Goal: Task Accomplishment & Management: Use online tool/utility

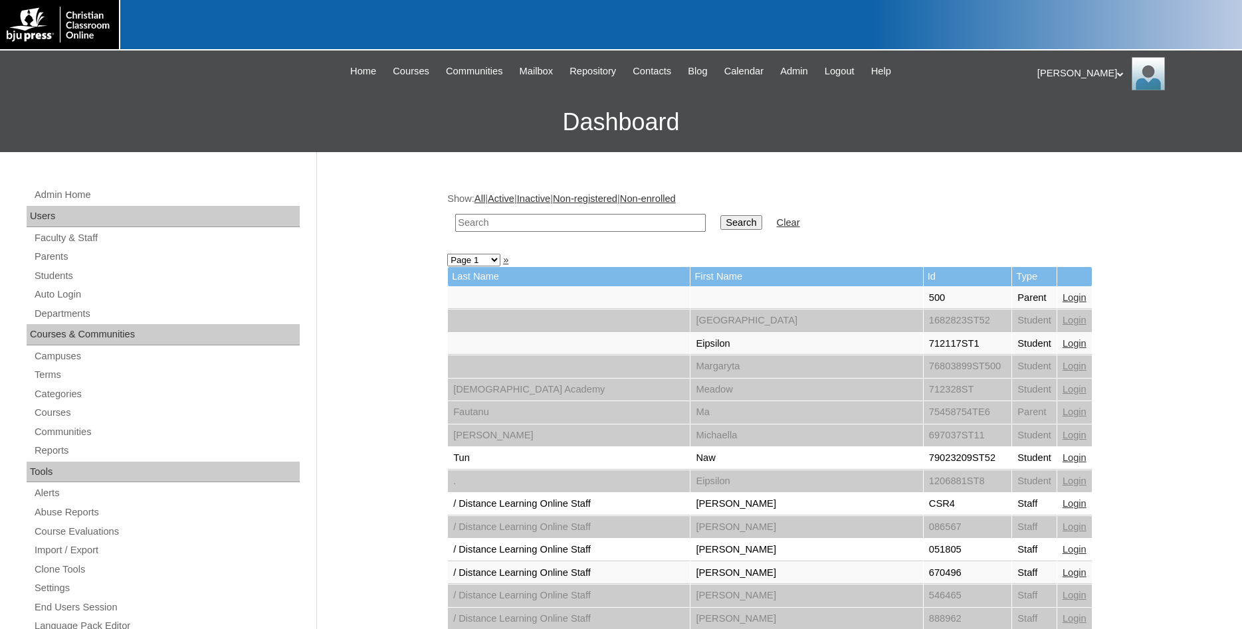
click at [559, 225] on input "text" at bounding box center [580, 223] width 250 height 18
type input "chen"
click at [720, 215] on input "Search" at bounding box center [740, 222] width 41 height 15
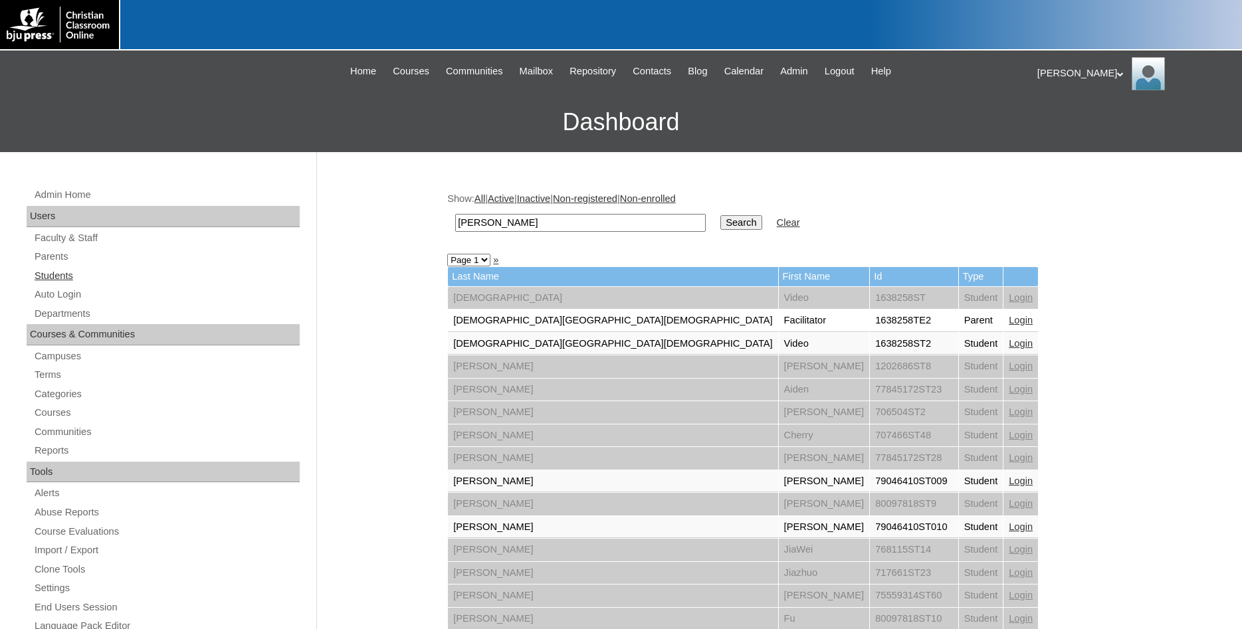
click at [58, 278] on link "Students" at bounding box center [166, 276] width 266 height 17
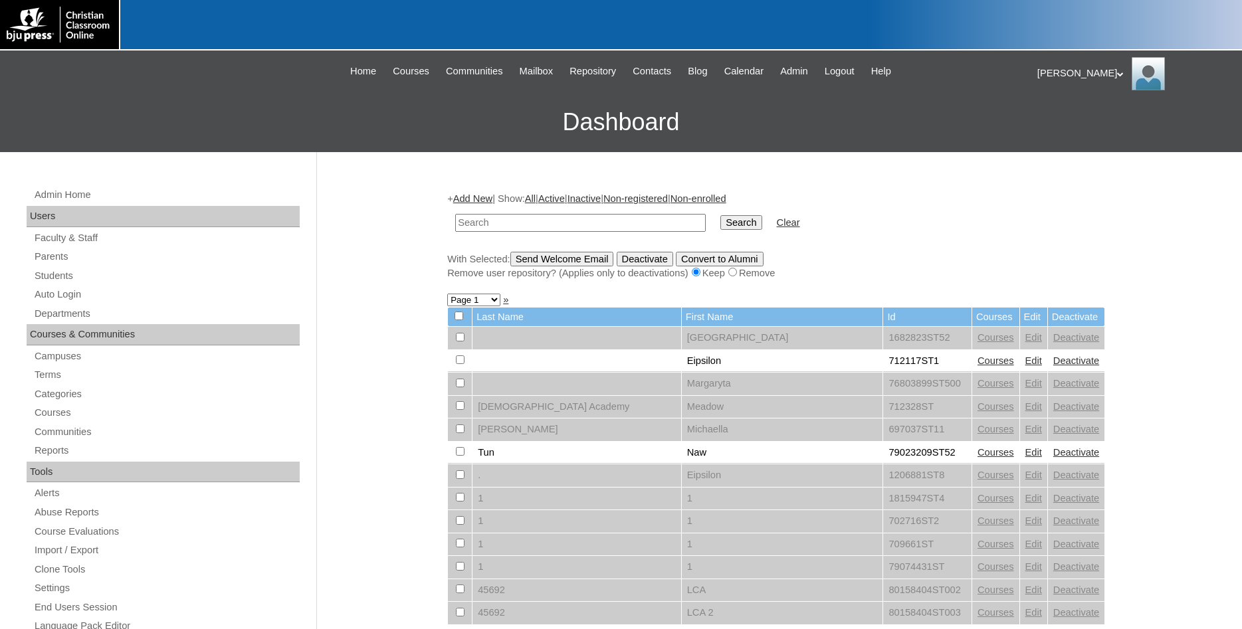
click at [604, 223] on input "text" at bounding box center [580, 223] width 250 height 18
type input "[PERSON_NAME]"
click at [720, 215] on input "Search" at bounding box center [740, 222] width 41 height 15
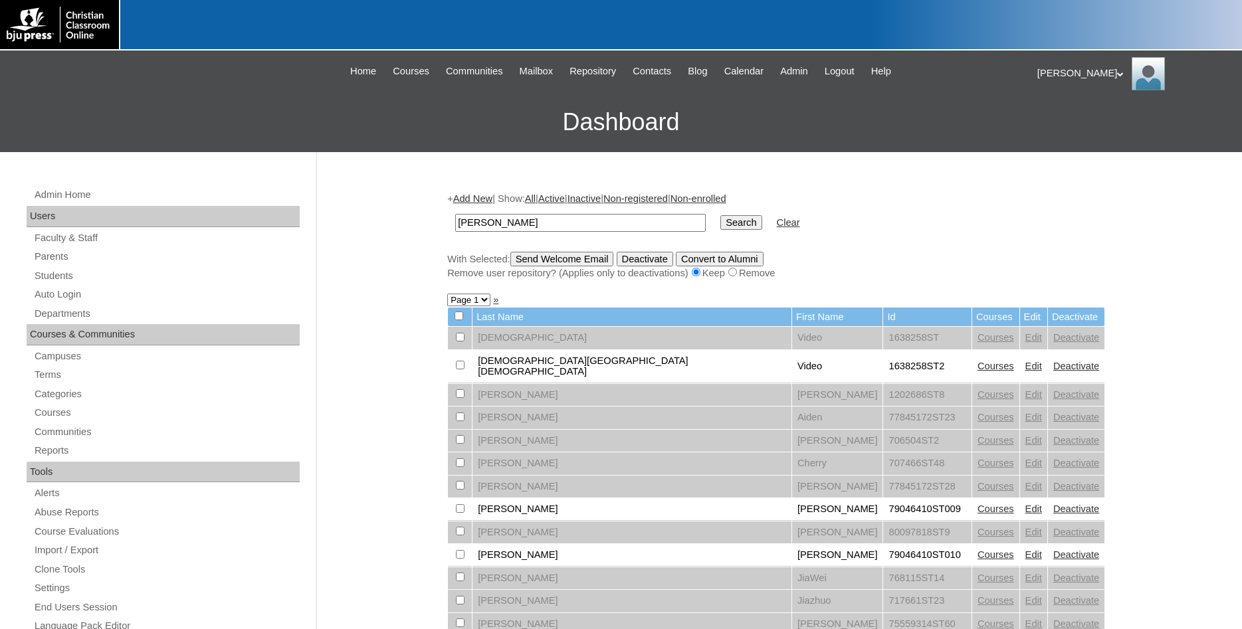
click at [1025, 506] on link "Edit" at bounding box center [1033, 509] width 17 height 11
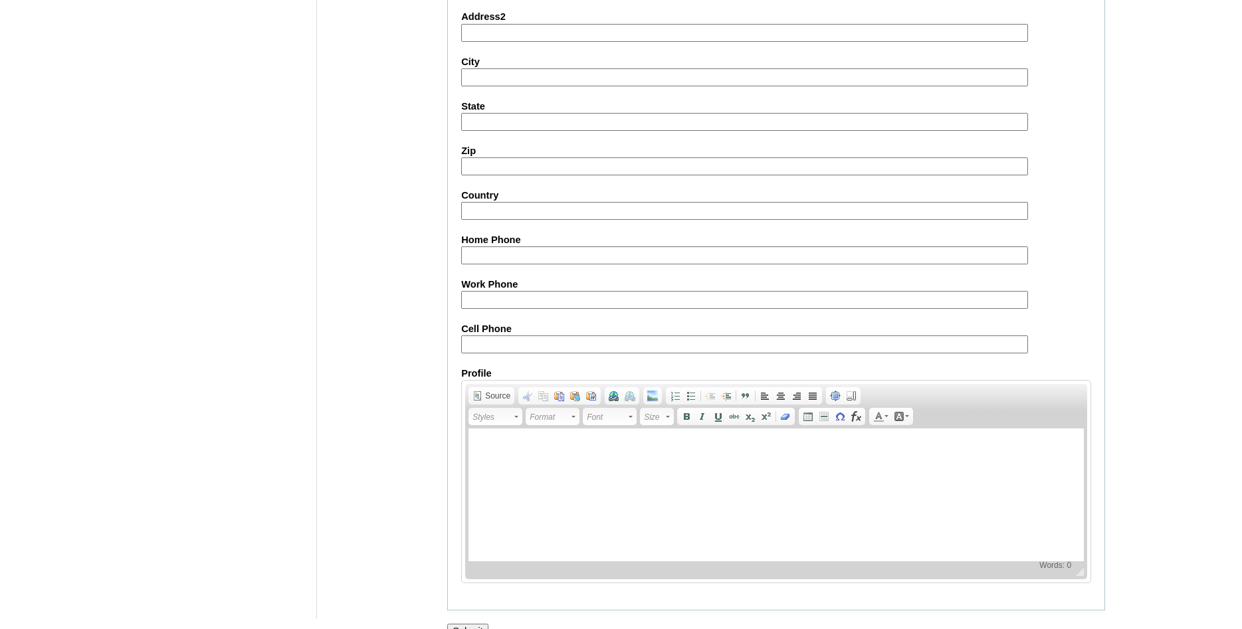
scroll to position [1419, 0]
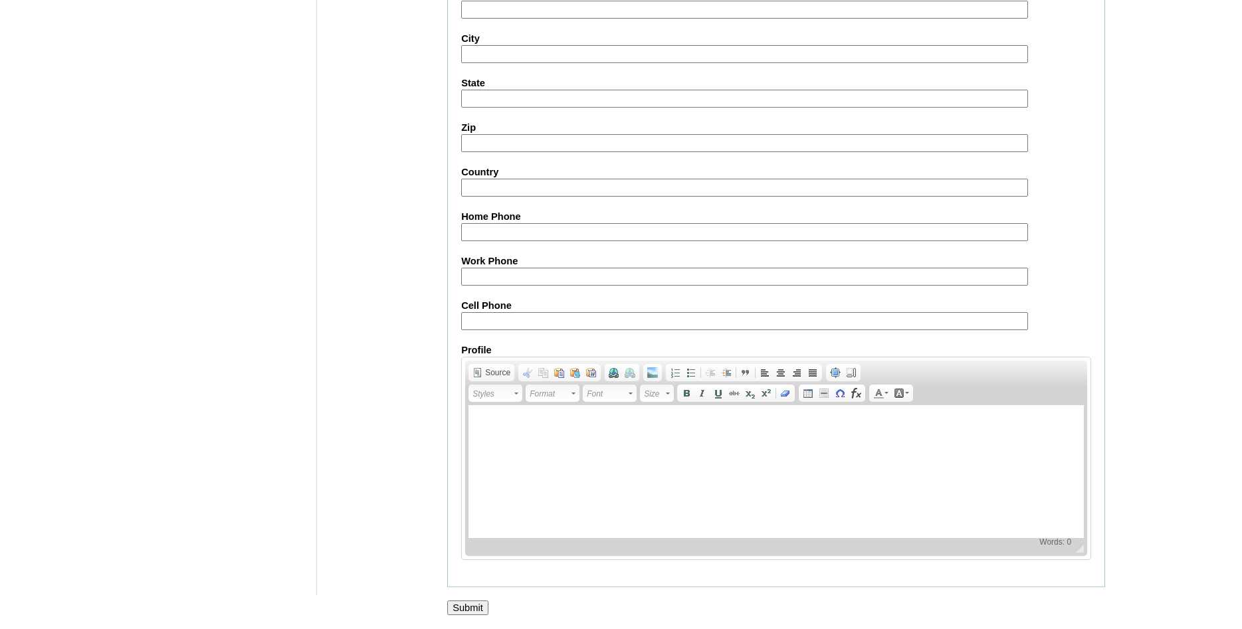
click at [470, 608] on input "Submit" at bounding box center [467, 608] width 41 height 15
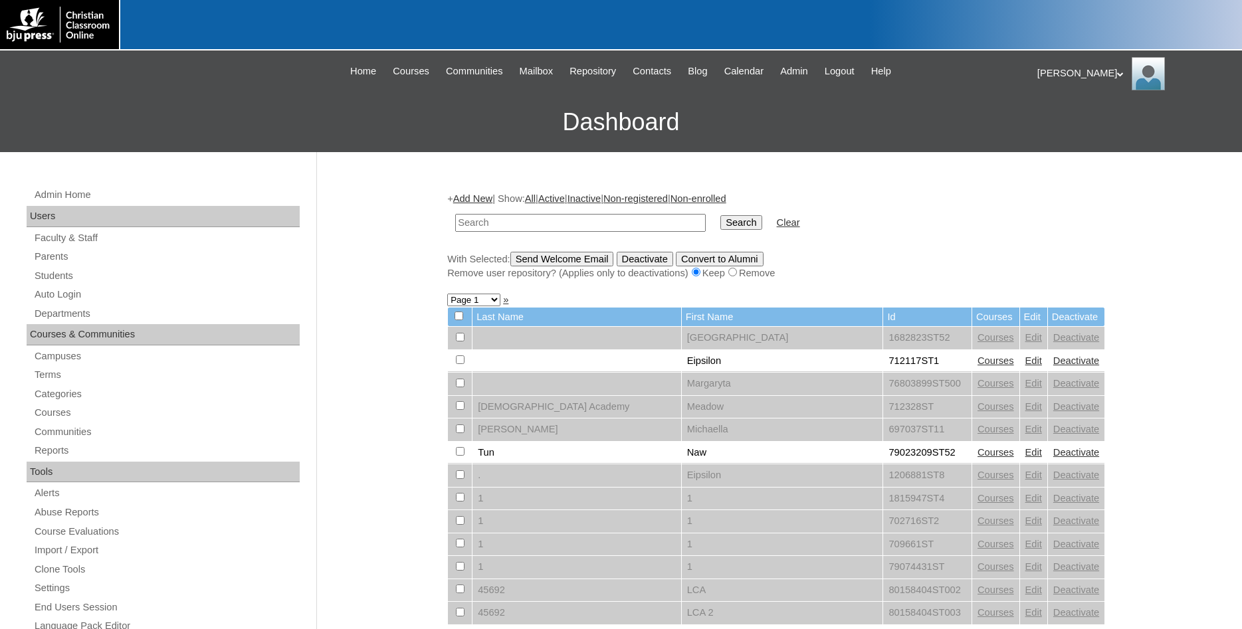
click at [573, 218] on input "text" at bounding box center [580, 223] width 250 height 18
type input "[PERSON_NAME]"
click at [720, 215] on input "Search" at bounding box center [740, 222] width 41 height 15
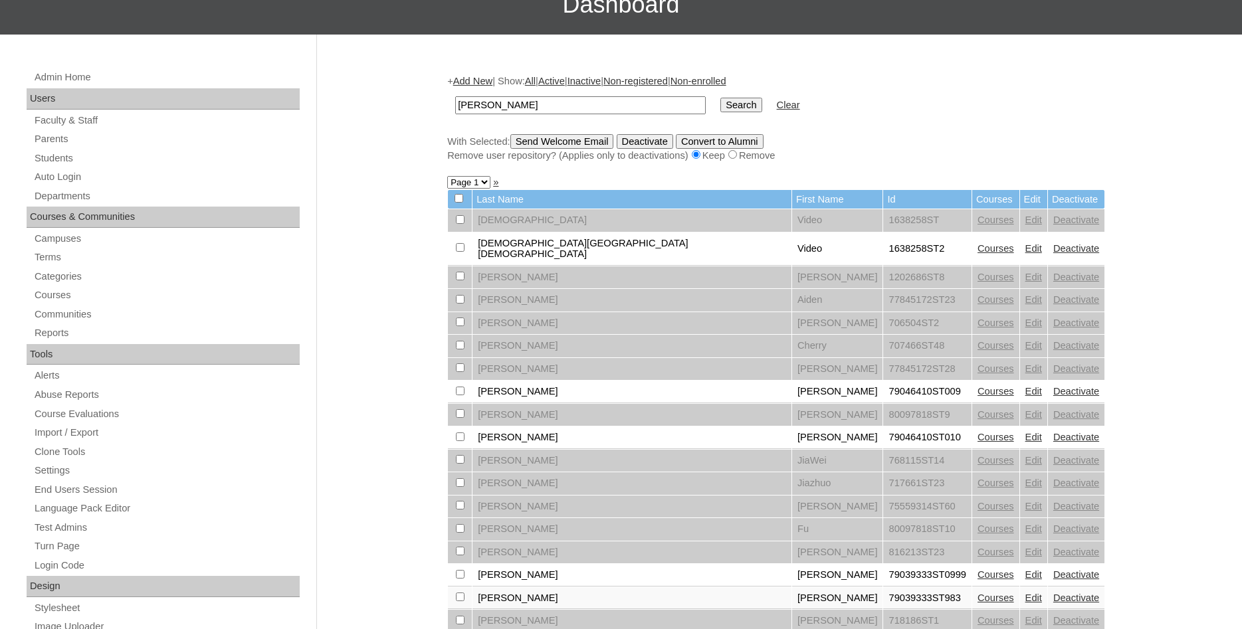
scroll to position [271, 0]
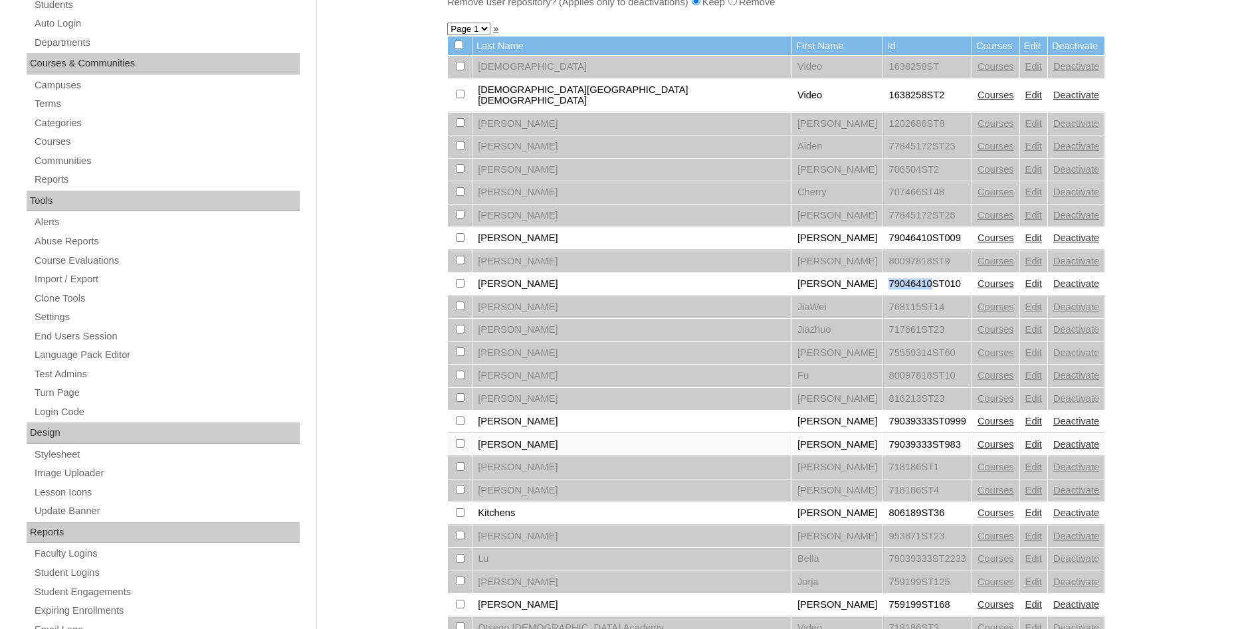
drag, startPoint x: 716, startPoint y: 284, endPoint x: 760, endPoint y: 282, distance: 44.6
click at [883, 282] on td "79046410ST010" at bounding box center [927, 284] width 88 height 23
copy td "79046410"
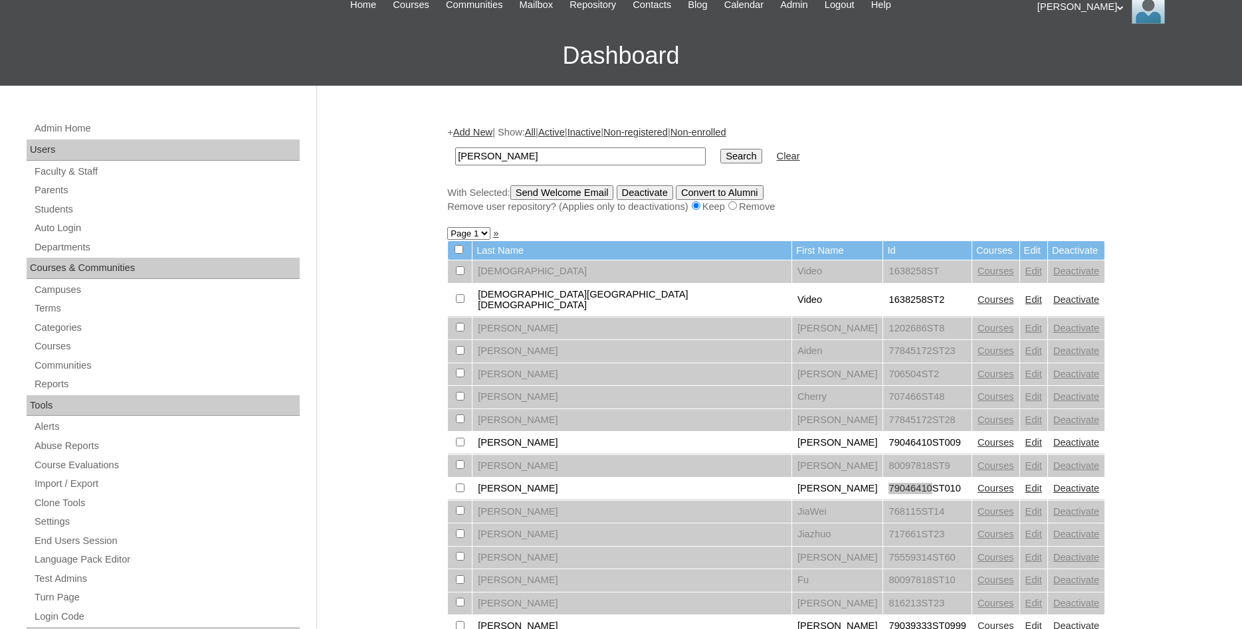
scroll to position [0, 0]
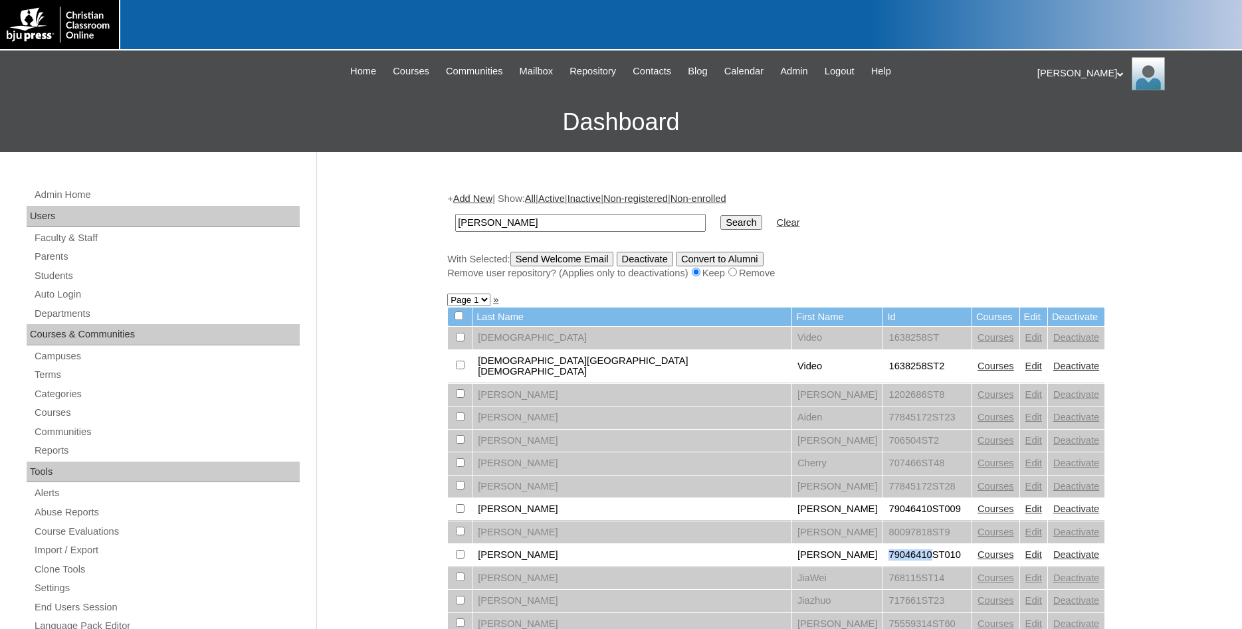
click at [1117, 74] on icon at bounding box center [1120, 74] width 7 height 5
click at [1064, 93] on span "My Profile" at bounding box center [1067, 92] width 39 height 10
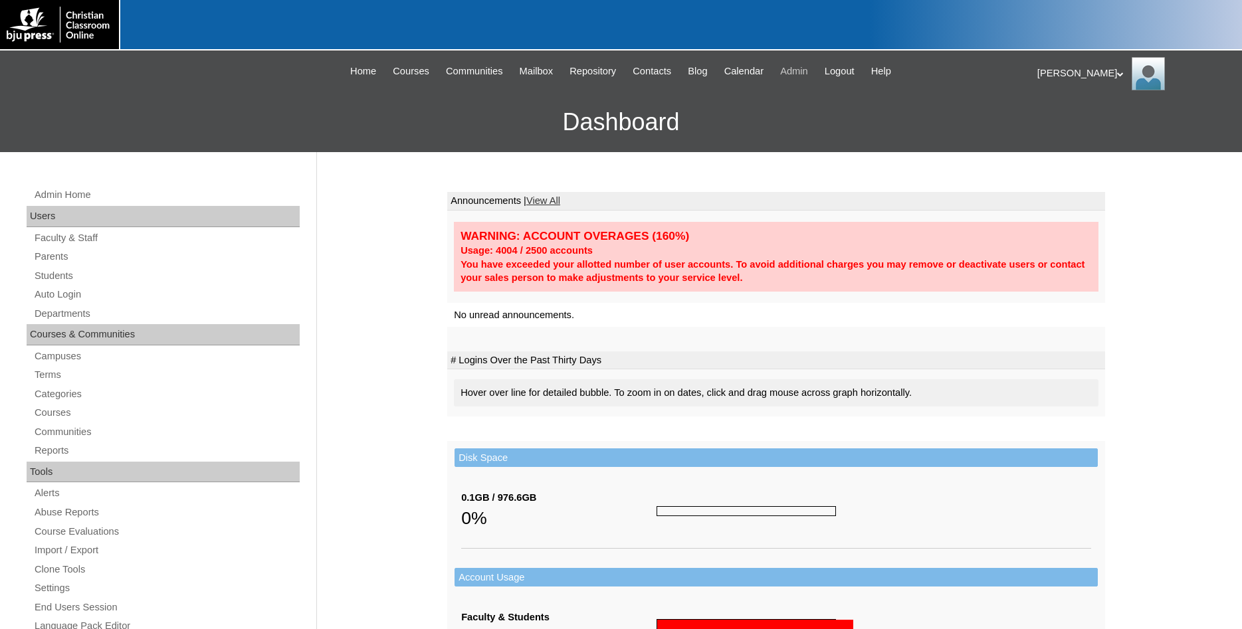
click at [807, 72] on span "Admin" at bounding box center [794, 71] width 28 height 15
click at [58, 281] on link "Students" at bounding box center [166, 276] width 266 height 17
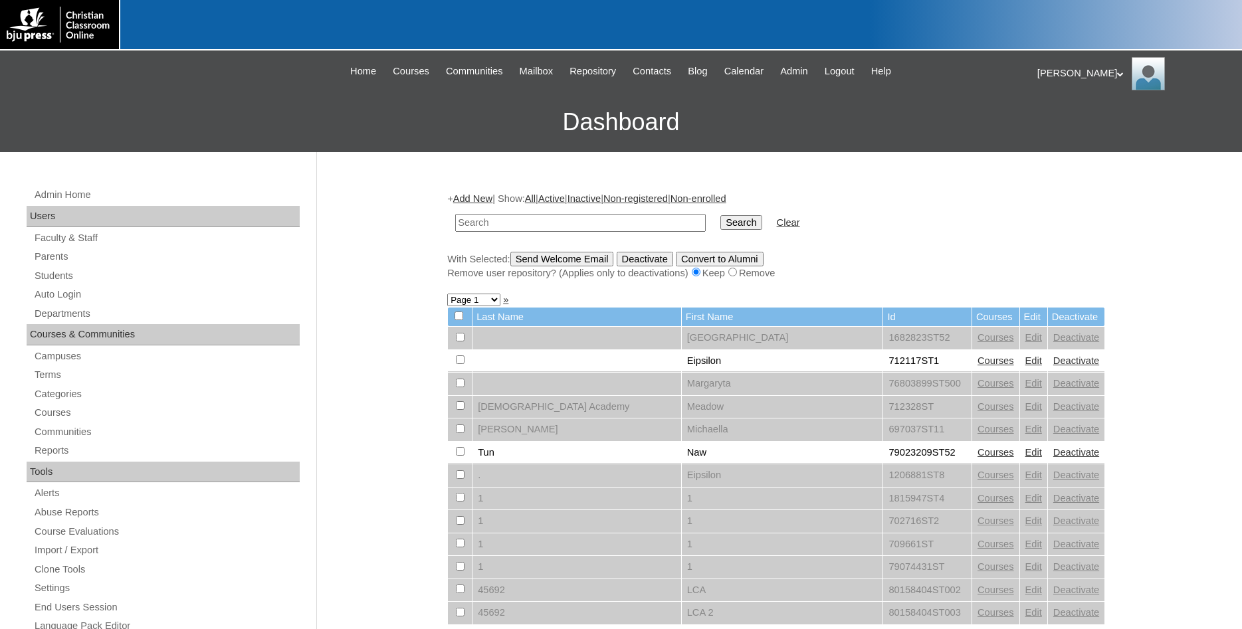
click at [615, 225] on input "text" at bounding box center [580, 223] width 250 height 18
type input "Chen"
click at [720, 215] on input "Search" at bounding box center [740, 222] width 41 height 15
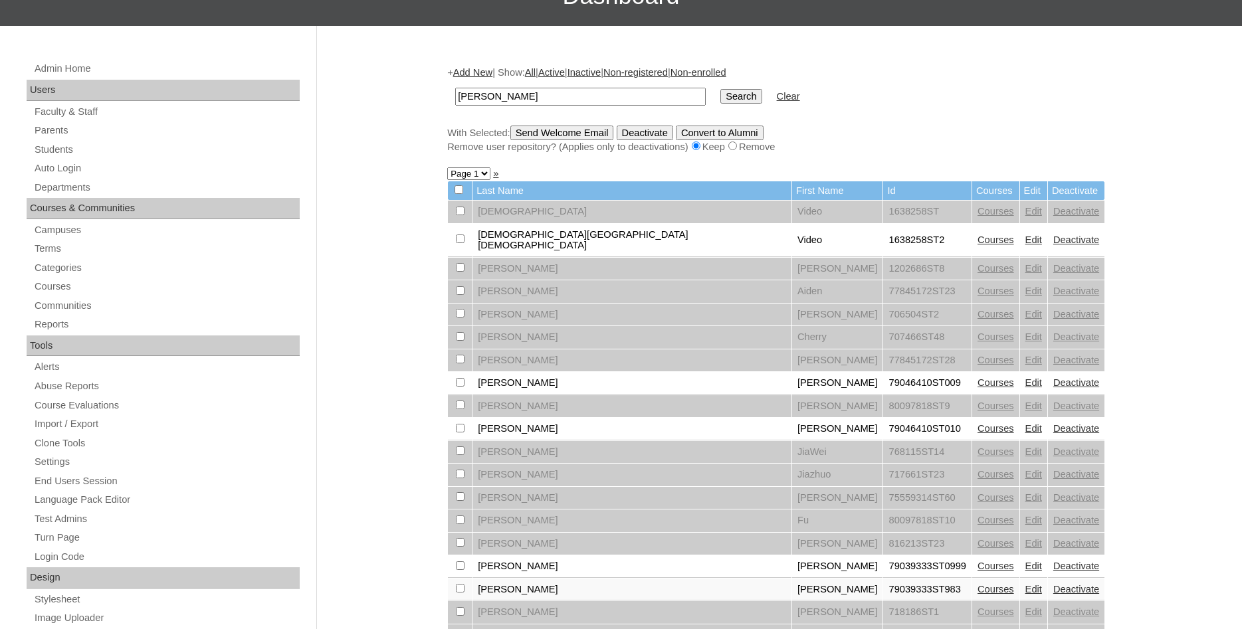
scroll to position [136, 0]
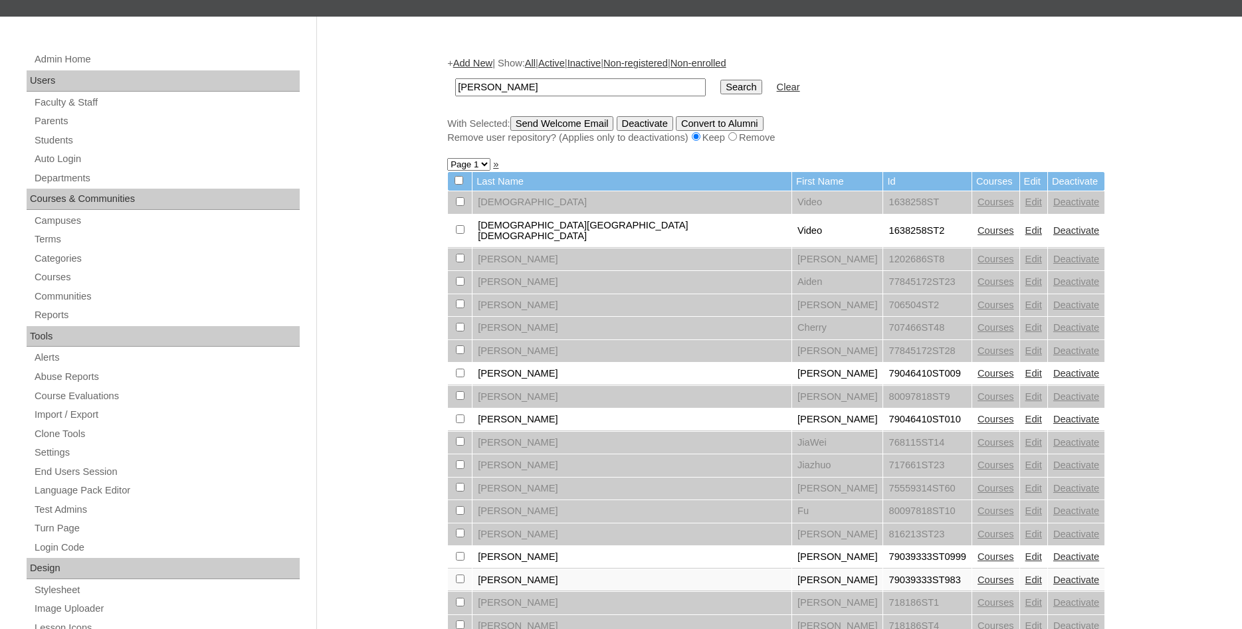
click at [1025, 419] on link "Edit" at bounding box center [1033, 419] width 17 height 11
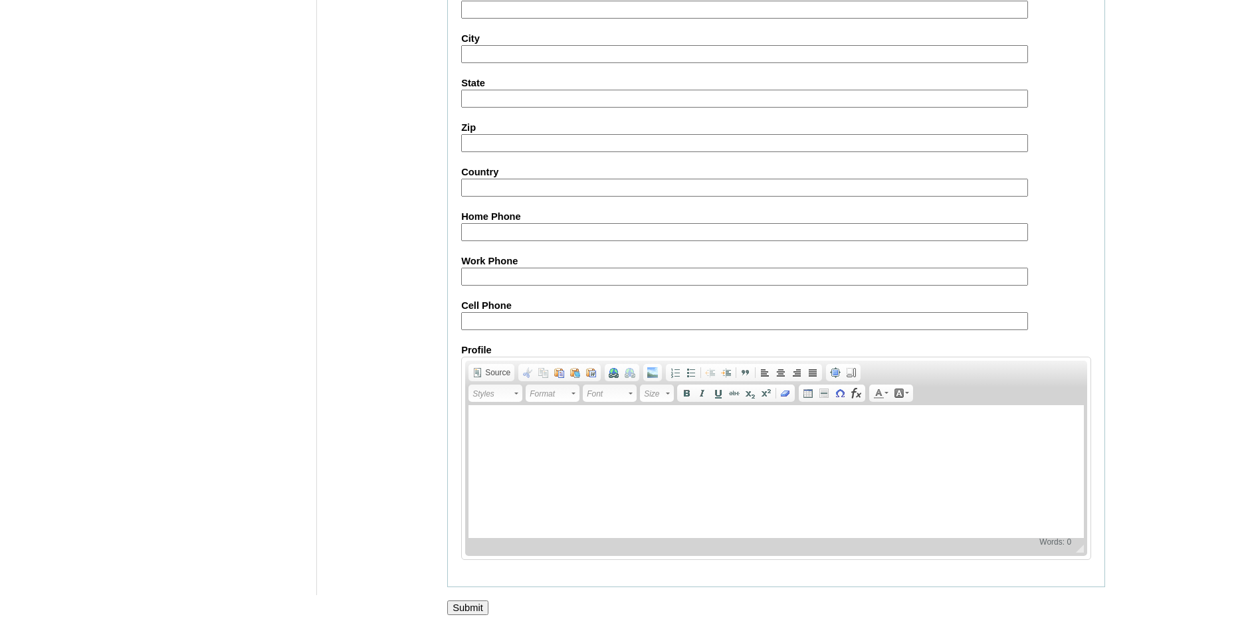
scroll to position [1419, 0]
click at [479, 608] on input "Submit" at bounding box center [467, 608] width 41 height 15
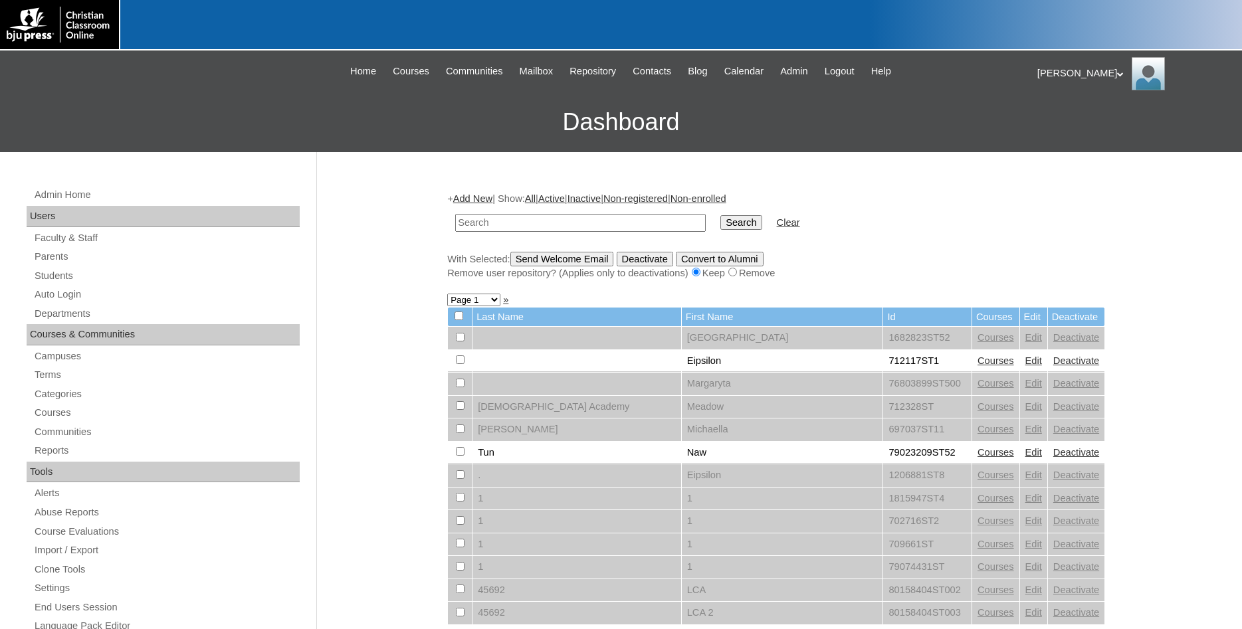
click at [615, 224] on input "text" at bounding box center [580, 223] width 250 height 18
type input "chen"
click at [720, 215] on input "Search" at bounding box center [740, 222] width 41 height 15
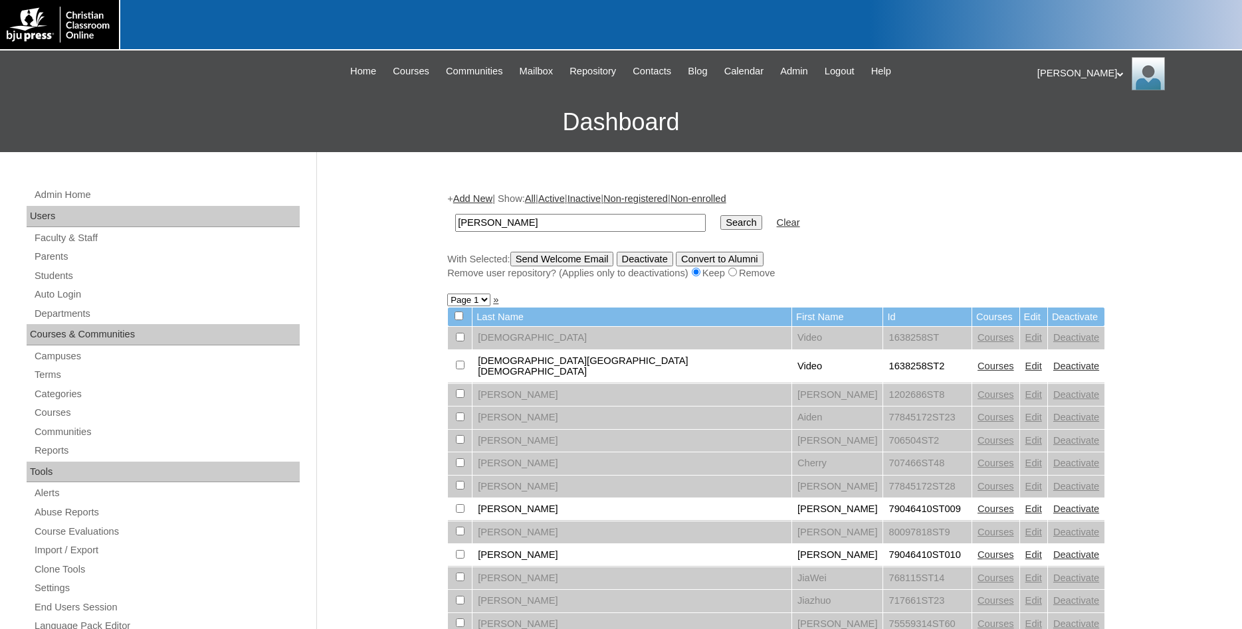
click at [1025, 555] on link "Edit" at bounding box center [1033, 554] width 17 height 11
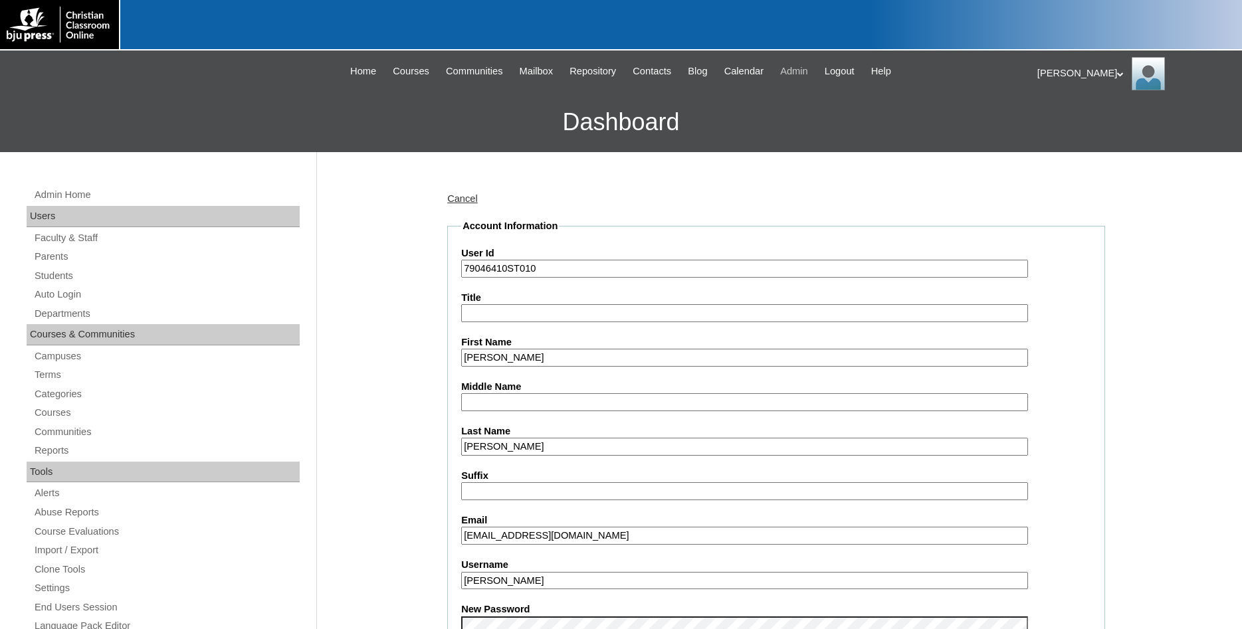
click at [808, 71] on span "Admin" at bounding box center [794, 71] width 28 height 15
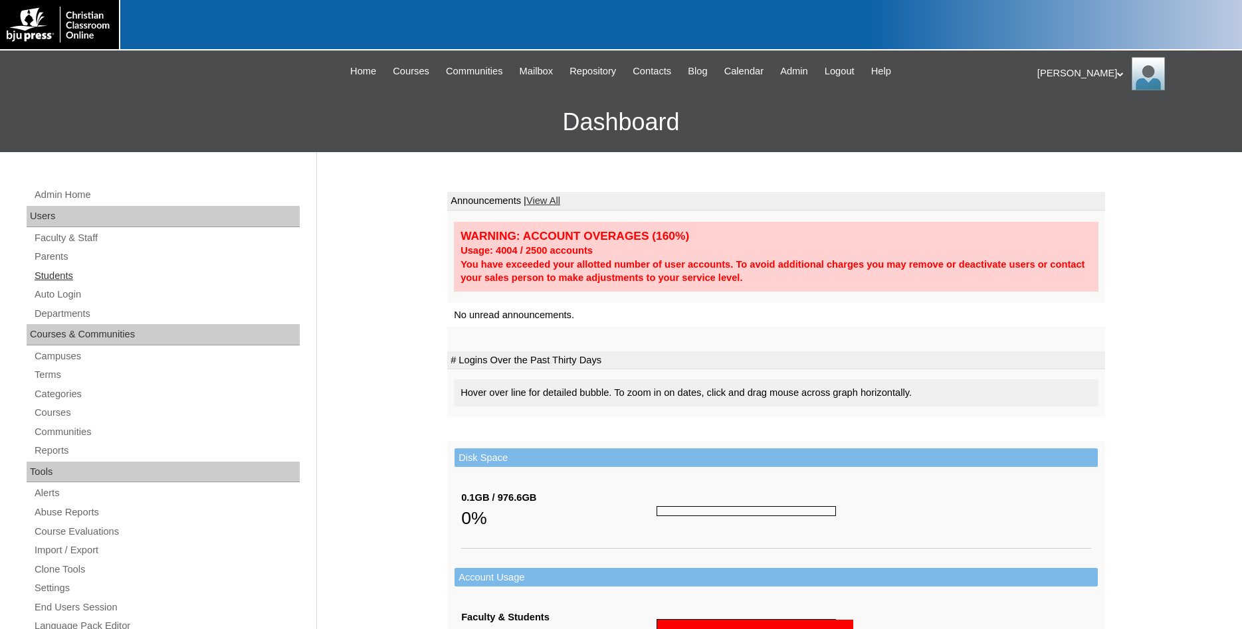
click at [63, 278] on link "Students" at bounding box center [166, 276] width 266 height 17
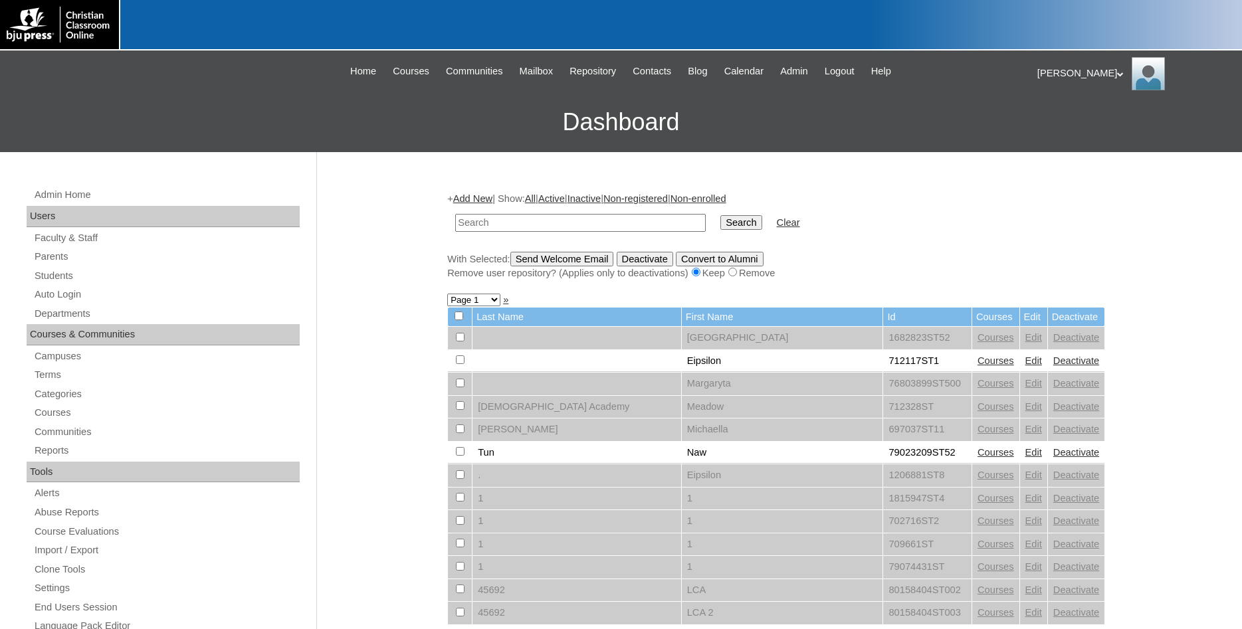
click at [635, 220] on input "text" at bounding box center [580, 223] width 250 height 18
type input "[PERSON_NAME]"
click at [720, 215] on input "Search" at bounding box center [740, 222] width 41 height 15
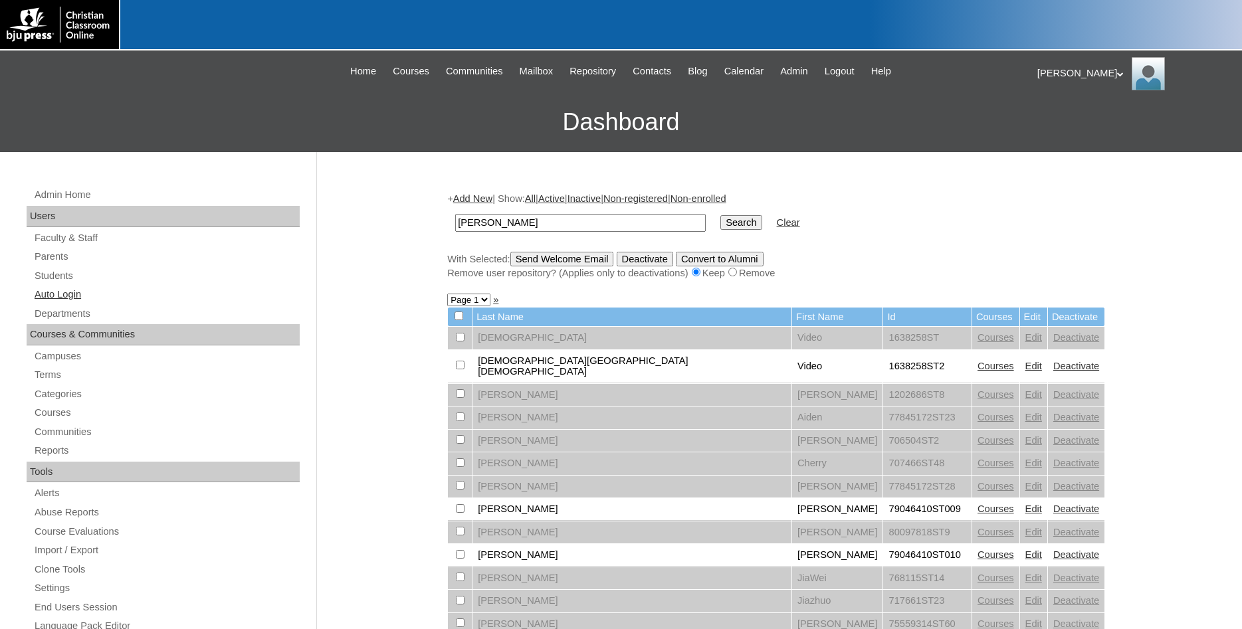
click at [77, 294] on link "Auto Login" at bounding box center [166, 294] width 266 height 17
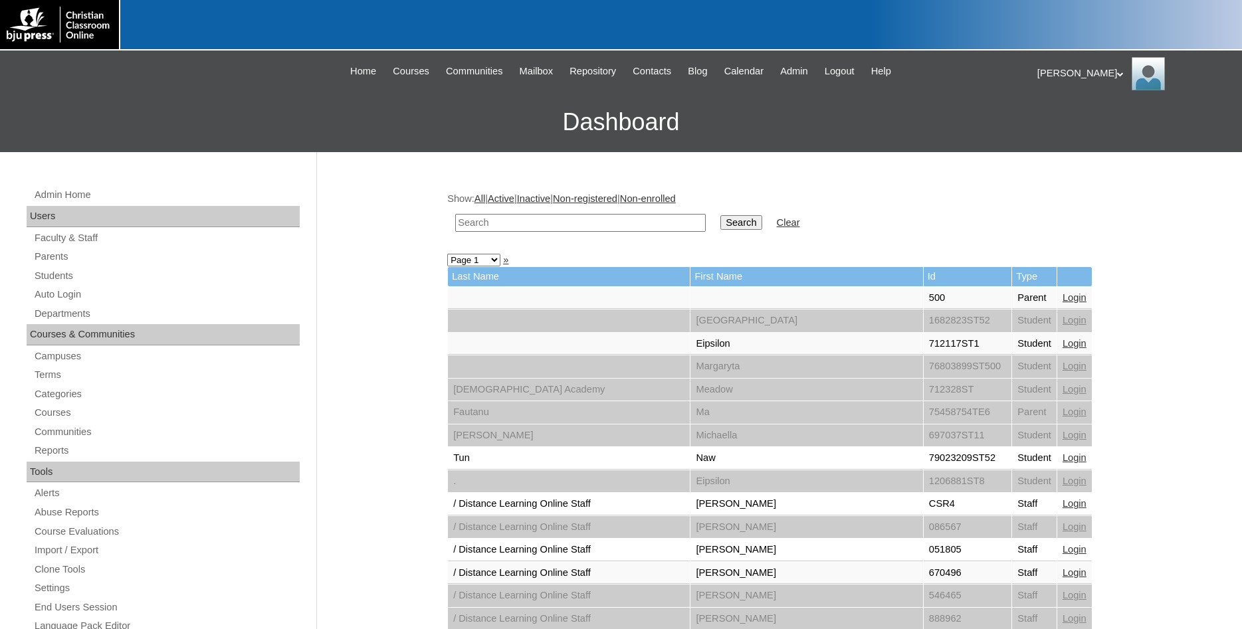
click at [653, 223] on input "text" at bounding box center [580, 223] width 250 height 18
type input "[PERSON_NAME]"
click at [720, 215] on input "Search" at bounding box center [740, 222] width 41 height 15
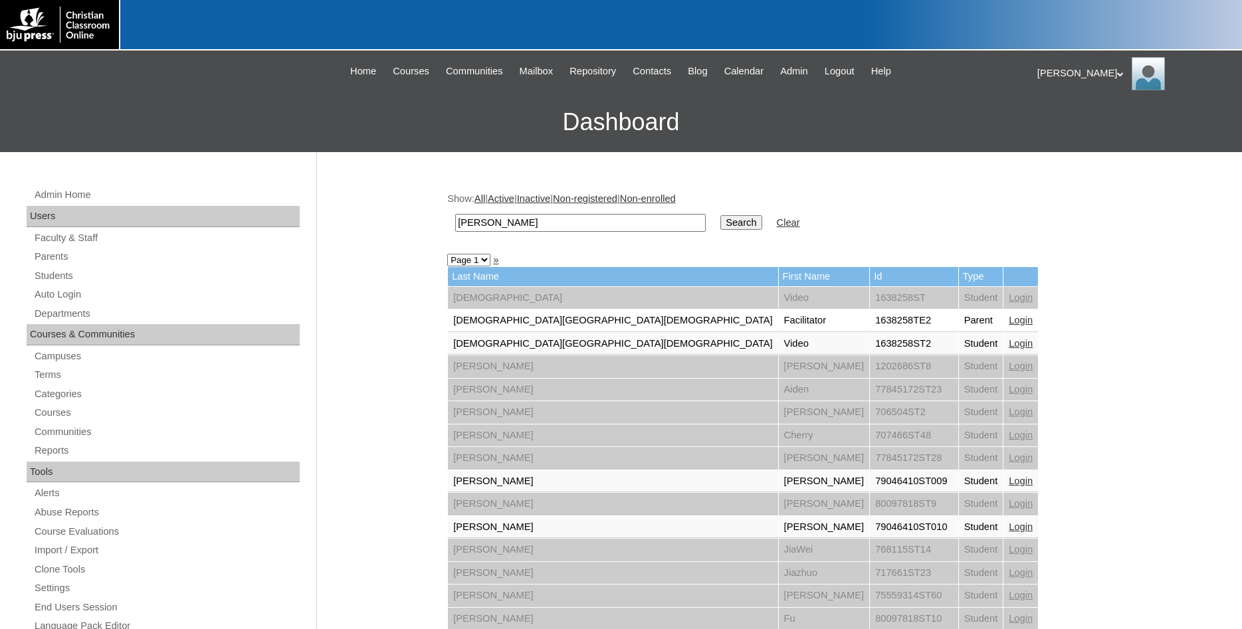
click at [1009, 527] on link "Login" at bounding box center [1021, 527] width 24 height 11
